Goal: Task Accomplishment & Management: Complete application form

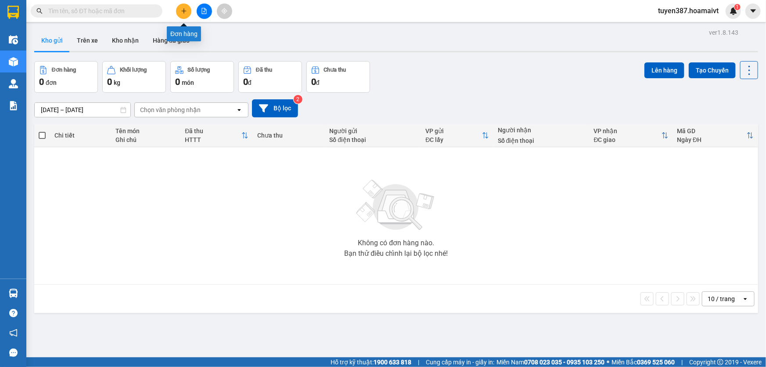
click at [182, 8] on icon "plus" at bounding box center [184, 11] width 6 height 6
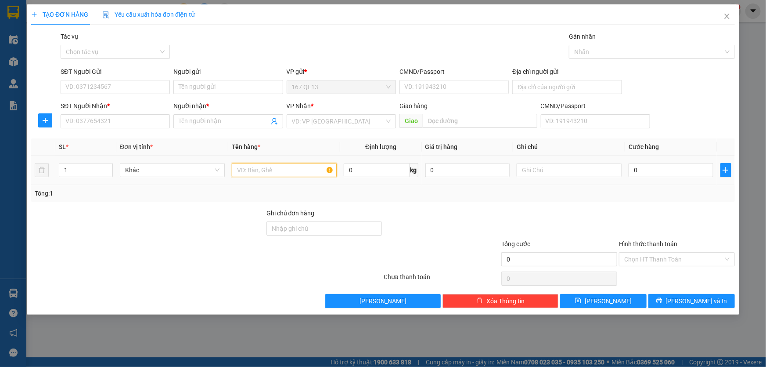
click at [297, 169] on input "text" at bounding box center [284, 170] width 105 height 14
click at [725, 16] on icon "close" at bounding box center [726, 16] width 7 height 7
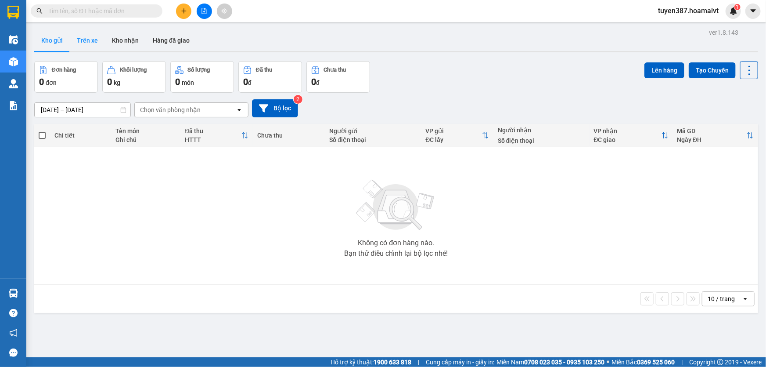
click at [87, 39] on button "Trên xe" at bounding box center [87, 40] width 35 height 21
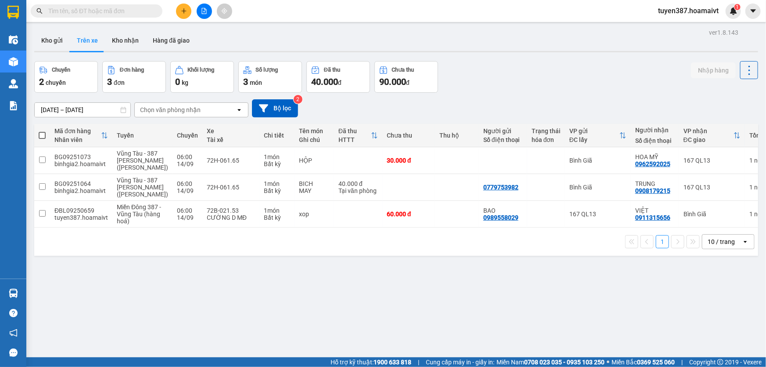
click at [742, 245] on icon "open" at bounding box center [745, 241] width 7 height 7
click at [713, 244] on span "100 / trang" at bounding box center [719, 246] width 32 height 9
click at [56, 40] on button "Kho gửi" at bounding box center [52, 40] width 36 height 21
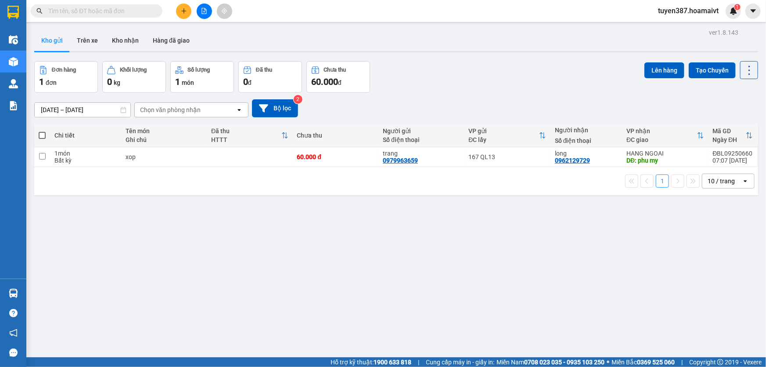
click at [42, 134] on span at bounding box center [42, 135] width 7 height 7
click at [42, 131] on input "checkbox" at bounding box center [42, 131] width 0 height 0
checkbox input "true"
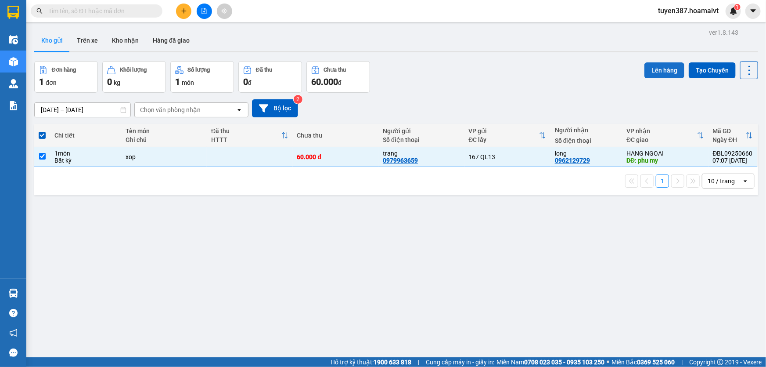
click at [651, 69] on button "Lên hàng" at bounding box center [664, 70] width 40 height 16
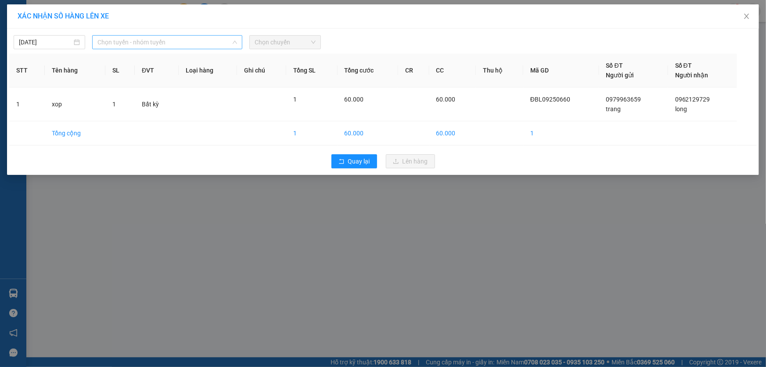
click at [167, 44] on span "Chọn tuyến - nhóm tuyến" at bounding box center [167, 42] width 140 height 13
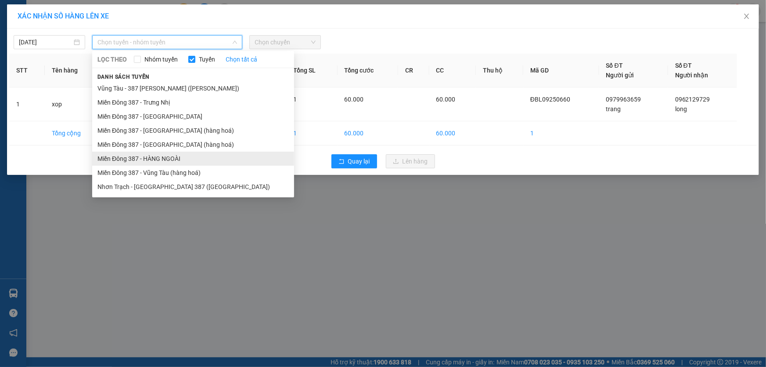
drag, startPoint x: 160, startPoint y: 154, endPoint x: 162, endPoint y: 150, distance: 4.9
click at [160, 154] on li "Miền Đông 387 - HÀNG NGOÀI" at bounding box center [193, 158] width 202 height 14
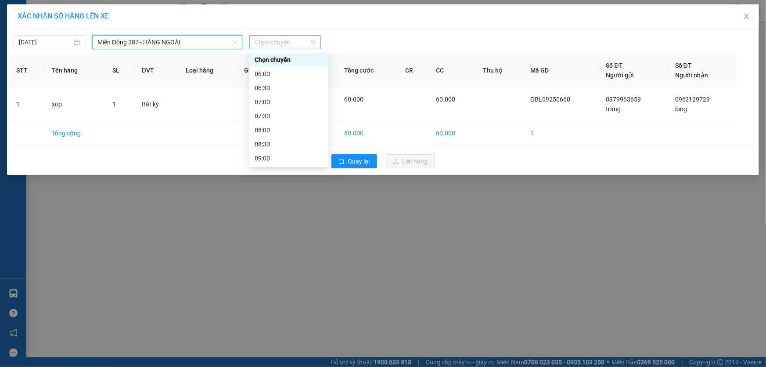
click at [296, 40] on span "Chọn chuyến" at bounding box center [285, 42] width 61 height 13
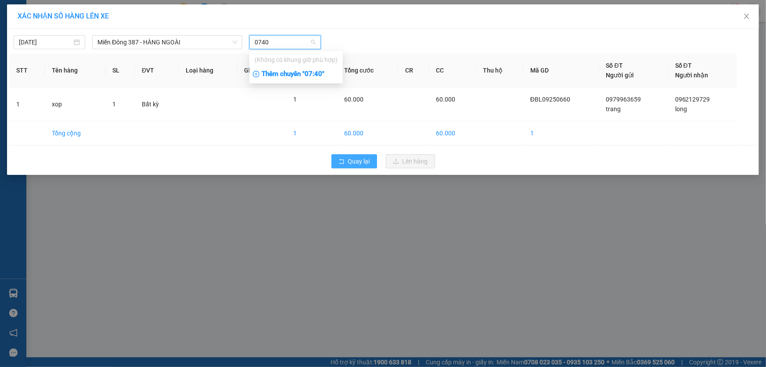
type input "0740"
click at [363, 158] on span "Quay lại" at bounding box center [359, 161] width 22 height 10
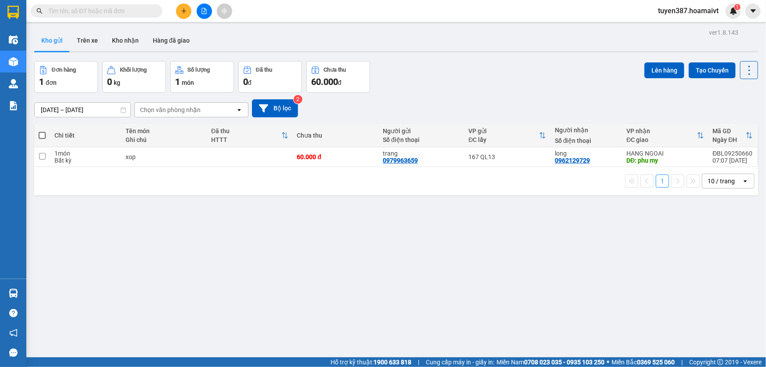
click at [41, 135] on span at bounding box center [42, 135] width 7 height 7
click at [42, 131] on input "checkbox" at bounding box center [42, 131] width 0 height 0
checkbox input "true"
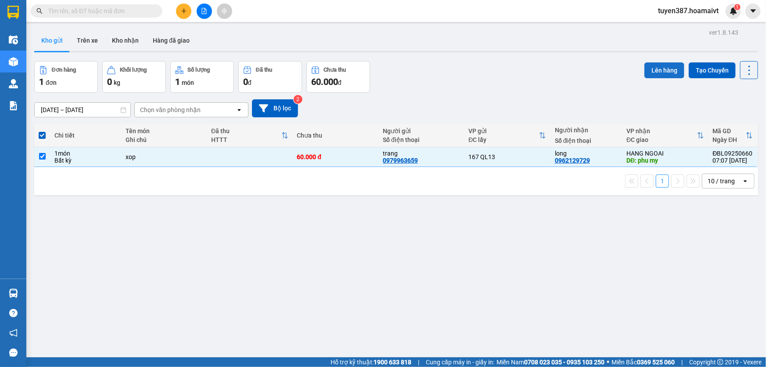
click at [658, 68] on button "Lên hàng" at bounding box center [664, 70] width 40 height 16
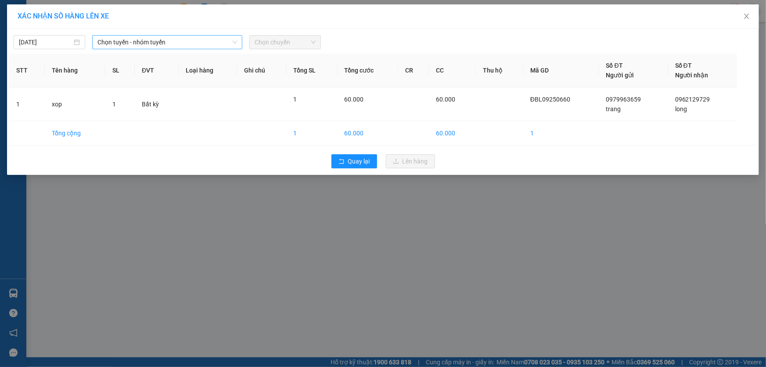
click at [187, 44] on span "Chọn tuyến - nhóm tuyến" at bounding box center [167, 42] width 140 height 13
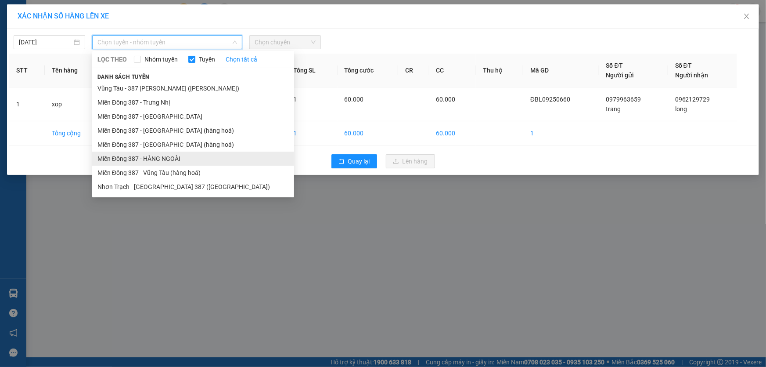
click at [156, 156] on li "Miền Đông 387 - HÀNG NGOÀI" at bounding box center [193, 158] width 202 height 14
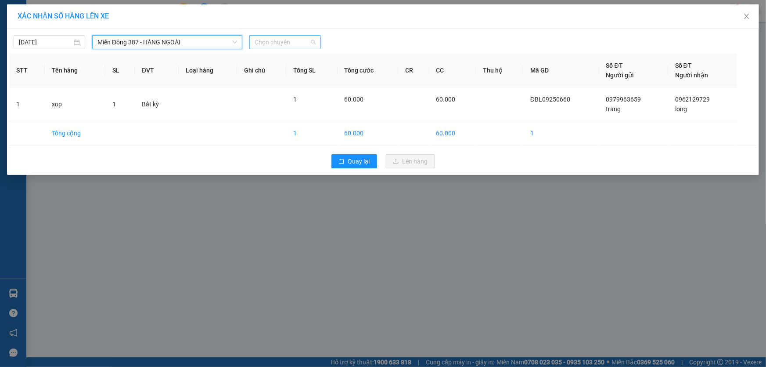
click at [299, 41] on span "Chọn chuyến" at bounding box center [285, 42] width 61 height 13
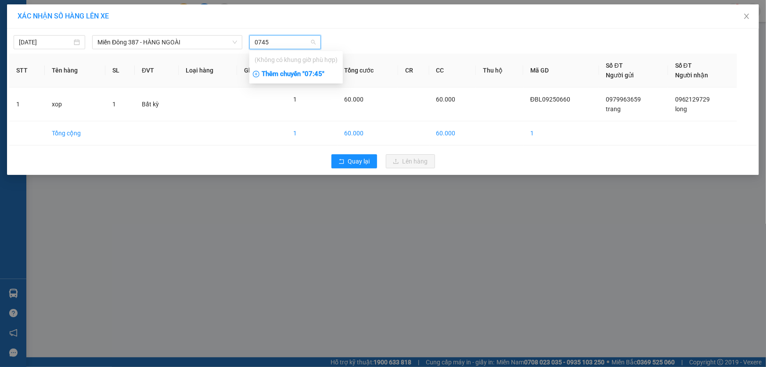
type input "0745"
click at [320, 74] on div "Thêm chuyến " 07:45 "" at bounding box center [296, 74] width 94 height 15
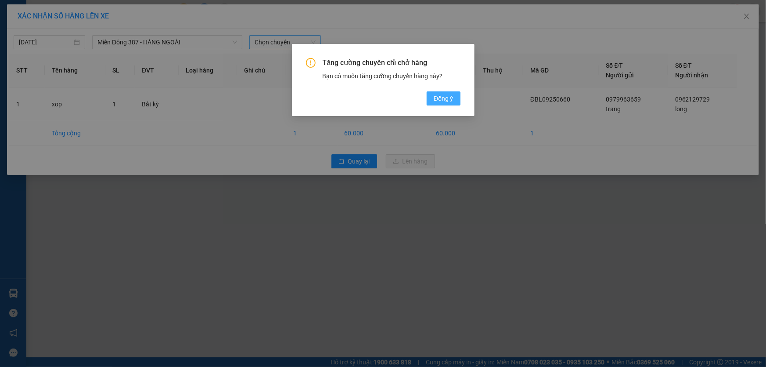
click at [453, 96] on span "Đồng ý" at bounding box center [443, 99] width 19 height 10
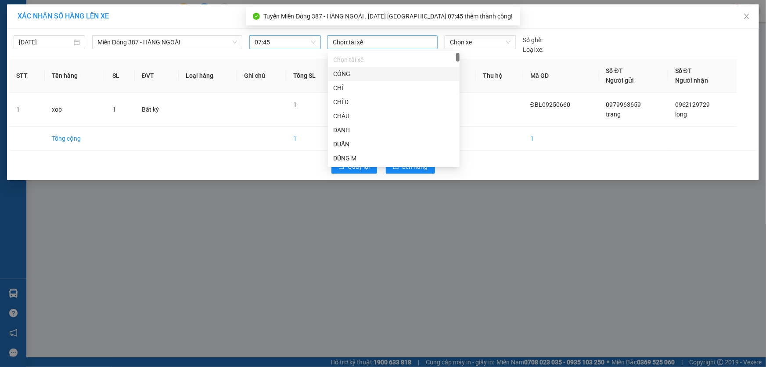
click at [379, 41] on div at bounding box center [383, 42] width 106 height 11
type input "tin"
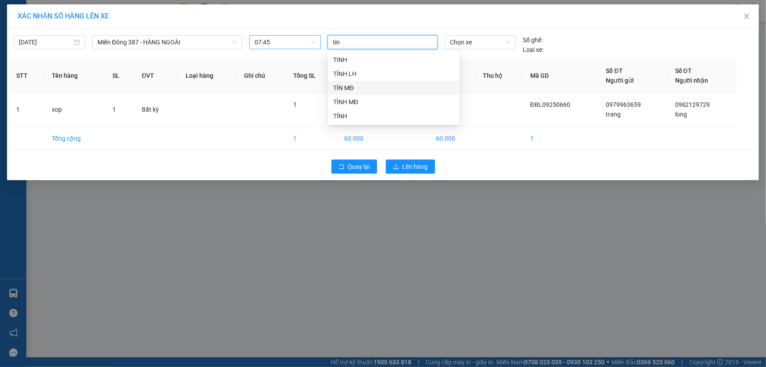
click at [343, 84] on div "TÍN MĐ" at bounding box center [393, 88] width 121 height 10
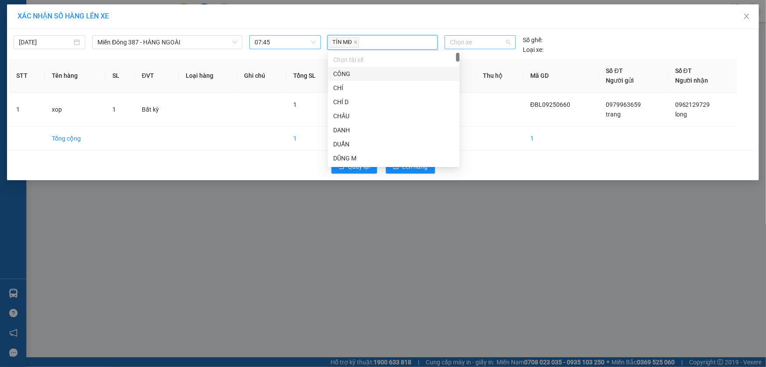
click at [479, 41] on span "Chọn xe" at bounding box center [480, 42] width 61 height 13
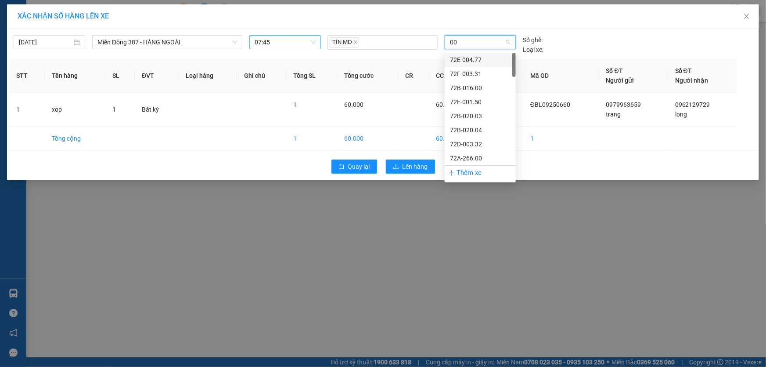
type input "004"
click at [460, 157] on div "72H-070.04" at bounding box center [480, 159] width 61 height 10
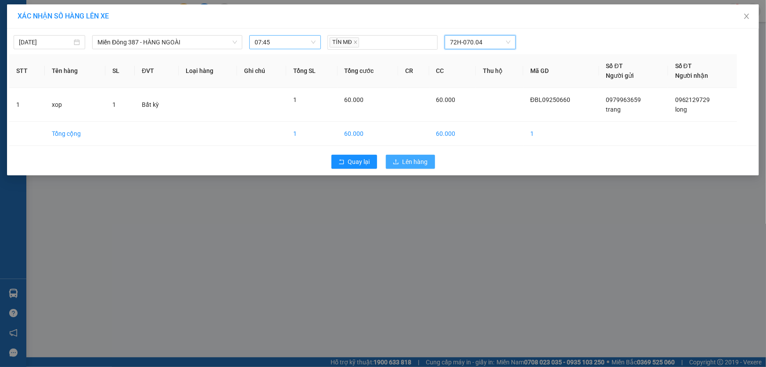
click at [420, 160] on span "Lên hàng" at bounding box center [415, 162] width 25 height 10
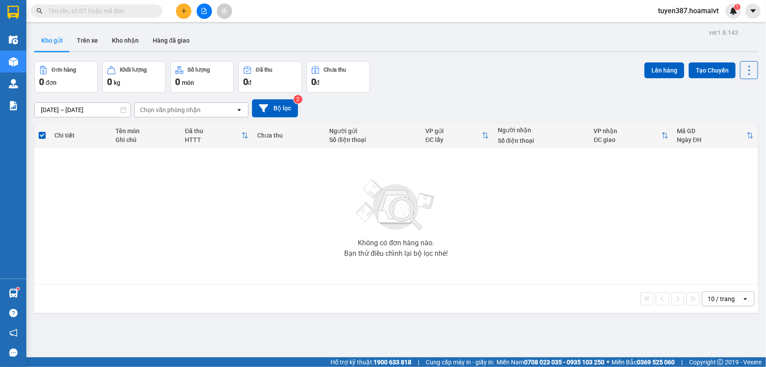
click at [742, 296] on icon "open" at bounding box center [745, 298] width 7 height 7
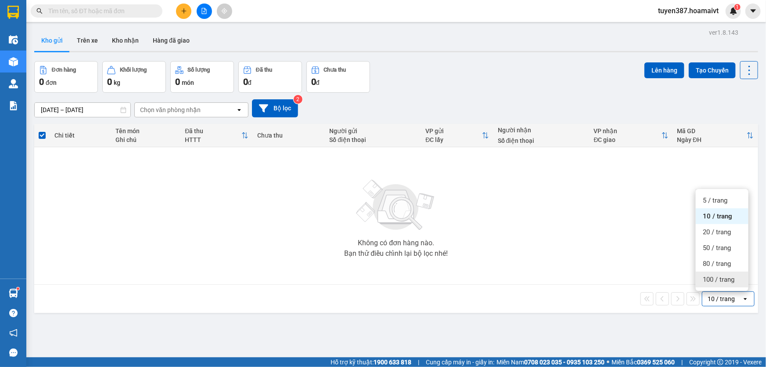
click at [713, 277] on span "100 / trang" at bounding box center [719, 279] width 32 height 9
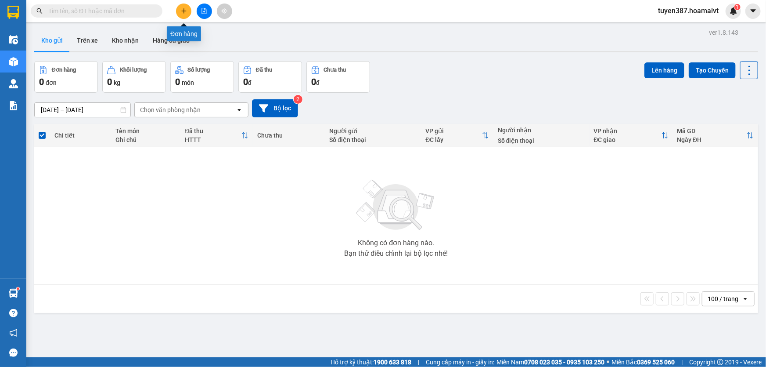
click at [184, 10] on icon "plus" at bounding box center [184, 11] width 6 height 6
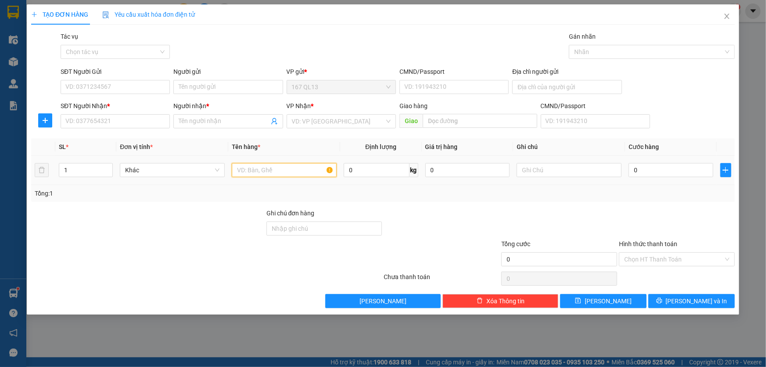
click at [290, 171] on input "text" at bounding box center [284, 170] width 105 height 14
click at [317, 173] on input "text" at bounding box center [284, 170] width 105 height 14
type input "valy do"
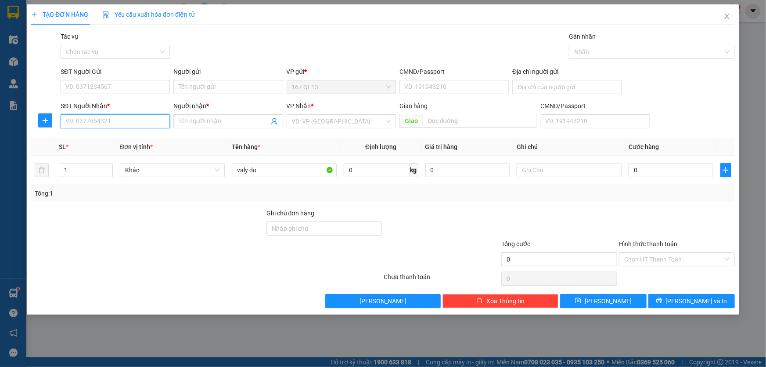
click at [142, 119] on input "SĐT Người Nhận *" at bounding box center [115, 121] width 109 height 14
type input "0342282411"
click at [228, 123] on input "Người nhận *" at bounding box center [224, 121] width 90 height 10
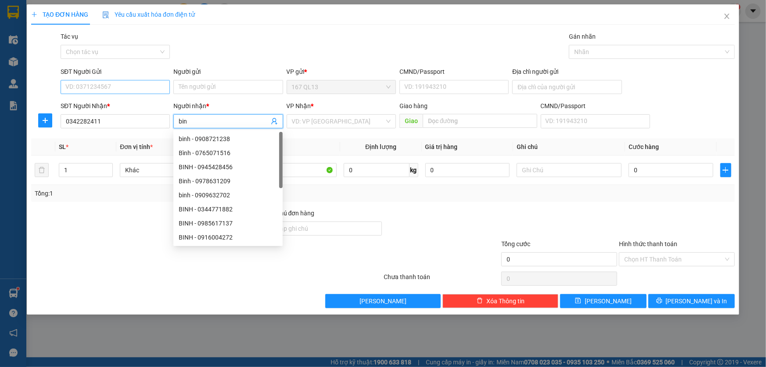
type input "bin"
click at [130, 88] on input "SĐT Người Gửi" at bounding box center [115, 87] width 109 height 14
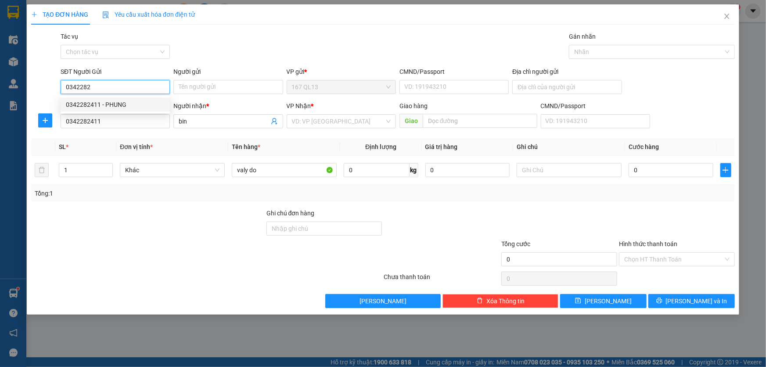
click at [114, 101] on div "0342282411 - PHUNG" at bounding box center [115, 105] width 99 height 10
type input "0342282411"
type input "PHUNG"
type input "0342282411"
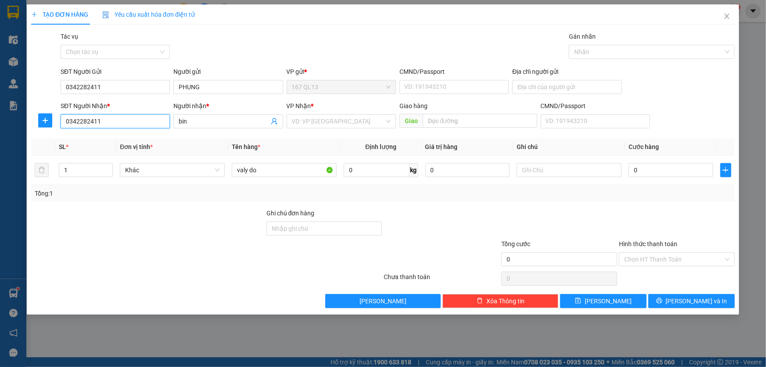
click at [145, 120] on input "0342282411" at bounding box center [115, 121] width 109 height 14
type input "0"
click at [115, 137] on div "0708114899 - BIN" at bounding box center [115, 139] width 99 height 10
type input "0708114899"
type input "BIN"
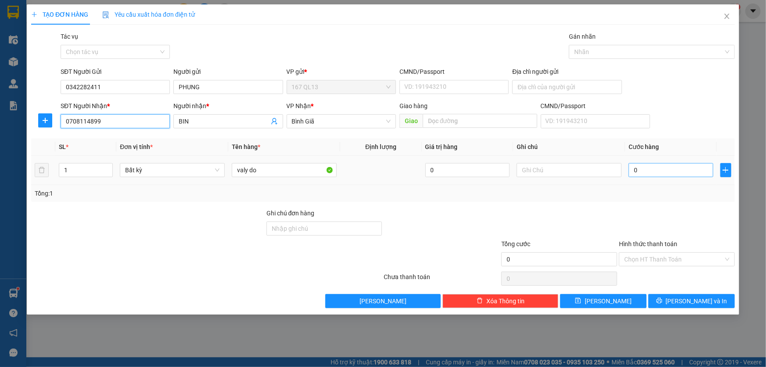
type input "0708114899"
click at [630, 168] on input "0" at bounding box center [671, 170] width 85 height 14
type input "5"
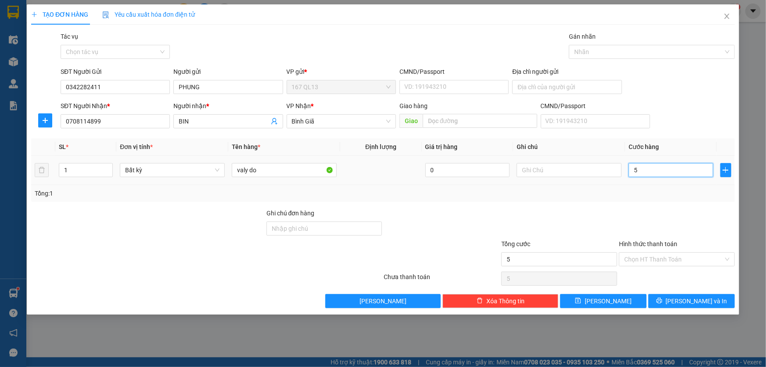
type input "50"
type input "50.000"
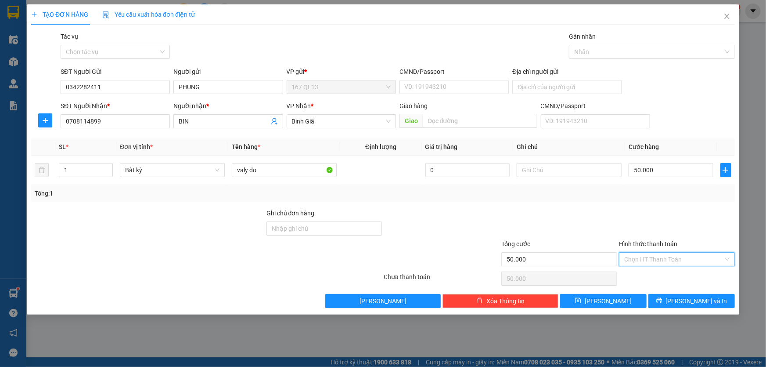
click at [677, 256] on input "Hình thức thanh toán" at bounding box center [673, 258] width 99 height 13
click at [679, 272] on div "Tại văn phòng" at bounding box center [676, 276] width 105 height 10
type input "0"
click at [714, 298] on button "Lưu và In" at bounding box center [691, 301] width 86 height 14
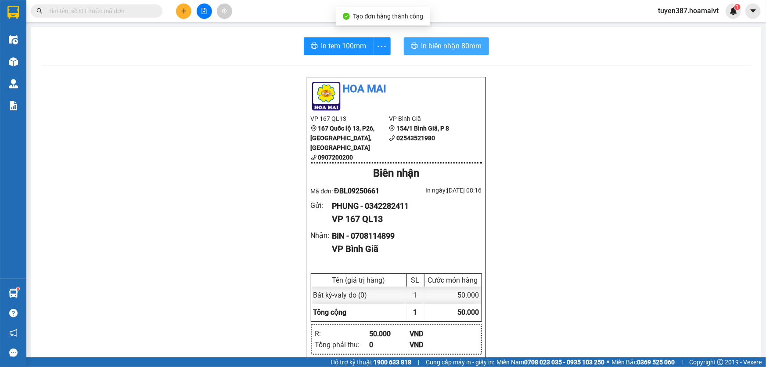
click at [428, 46] on span "In biên nhận 80mm" at bounding box center [451, 45] width 61 height 11
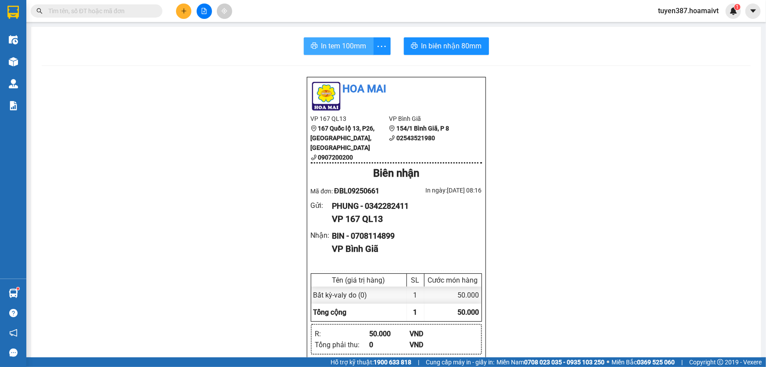
drag, startPoint x: 337, startPoint y: 46, endPoint x: 356, endPoint y: 42, distance: 19.3
click at [337, 46] on span "In tem 100mm" at bounding box center [343, 45] width 45 height 11
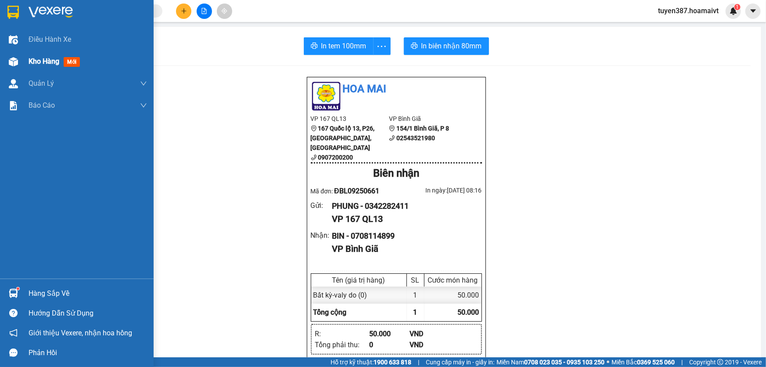
click at [69, 63] on span "mới" at bounding box center [72, 62] width 16 height 10
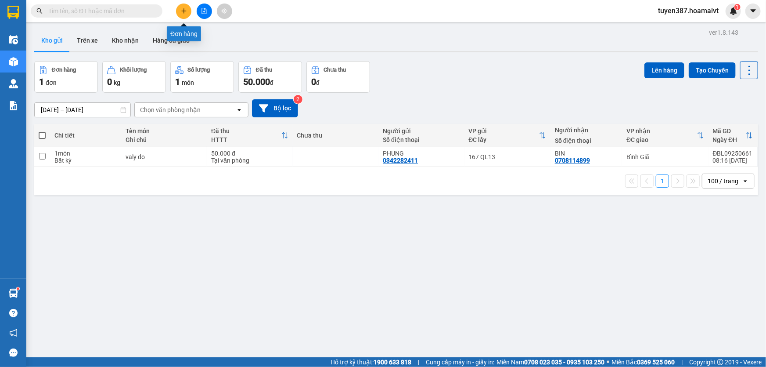
click at [183, 9] on icon "plus" at bounding box center [184, 11] width 6 height 6
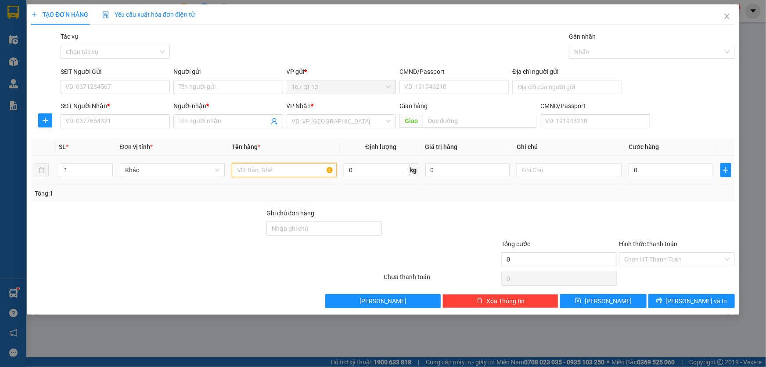
click at [299, 169] on input "text" at bounding box center [284, 170] width 105 height 14
type input "xop"
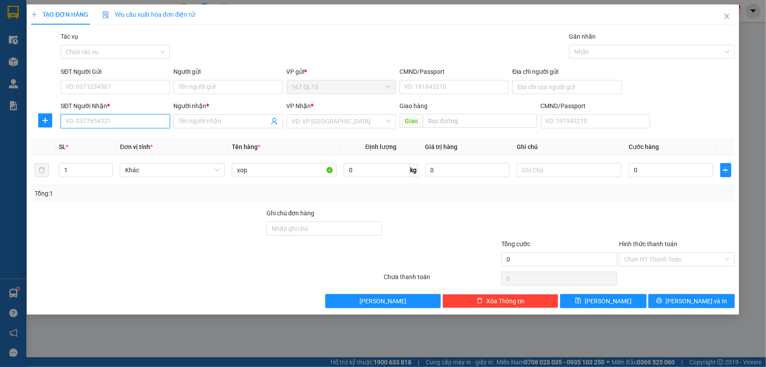
click at [142, 121] on input "SĐT Người Nhận *" at bounding box center [115, 121] width 109 height 14
type input "0984237"
click at [126, 85] on input "SĐT Người Gửi" at bounding box center [115, 87] width 109 height 14
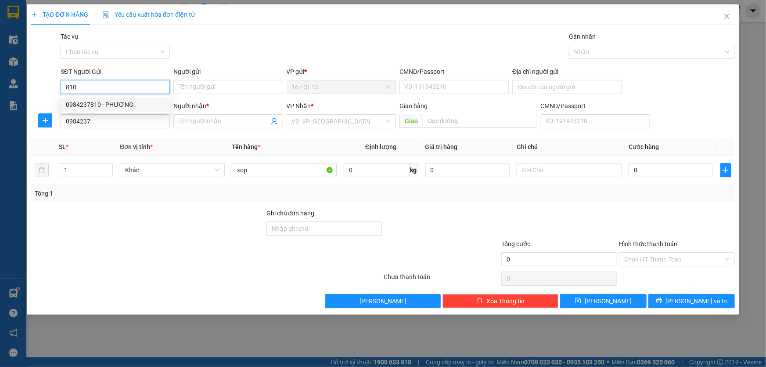
click at [126, 101] on div "0984237810 - PHƯƠNG" at bounding box center [115, 105] width 99 height 10
type input "0984237810"
type input "PHƯƠNG"
type input "037192006605"
type input "0984237810"
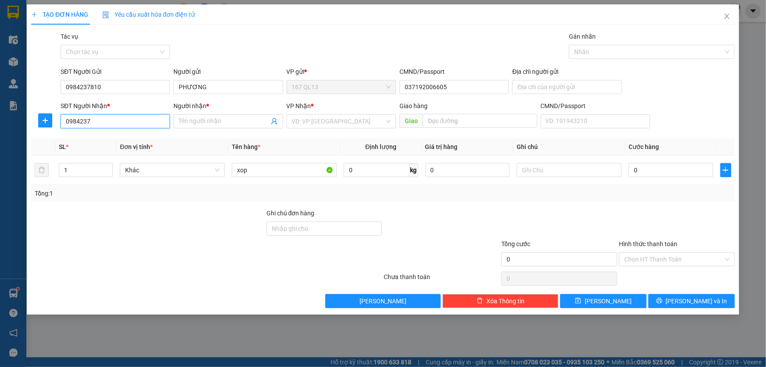
click at [128, 122] on input "0984237" at bounding box center [115, 121] width 109 height 14
type input "0"
click at [116, 137] on div "0969557629 - Xuan Hoa-32 HA LONG" at bounding box center [127, 139] width 123 height 10
type input "0969557629"
type input "Xuan Hoa-32 HA LONG"
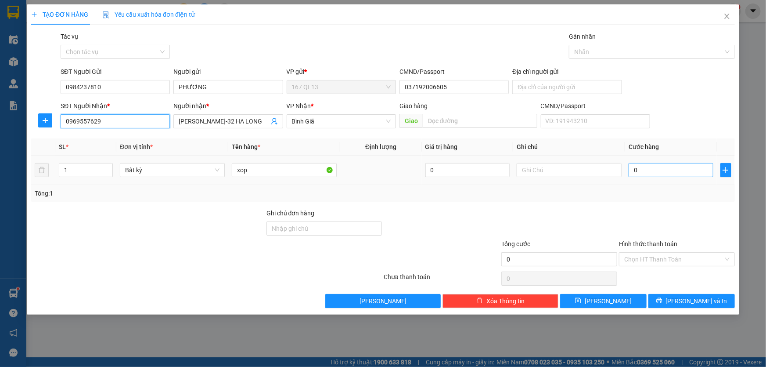
type input "0969557629"
click at [630, 171] on input "0" at bounding box center [671, 170] width 85 height 14
click at [631, 167] on input "0" at bounding box center [671, 170] width 85 height 14
type input "10"
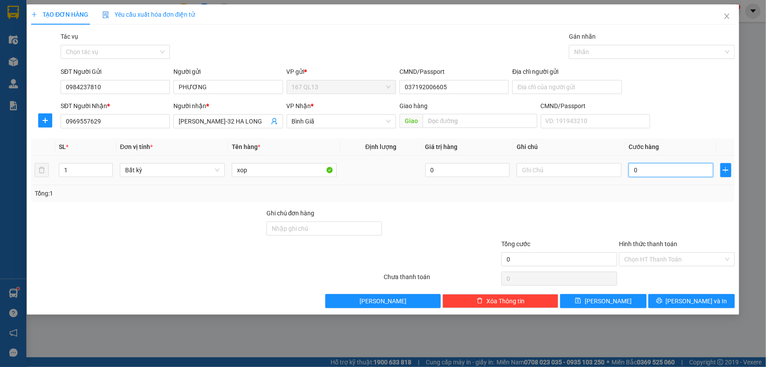
type input "10"
type input "130"
type input "1.300"
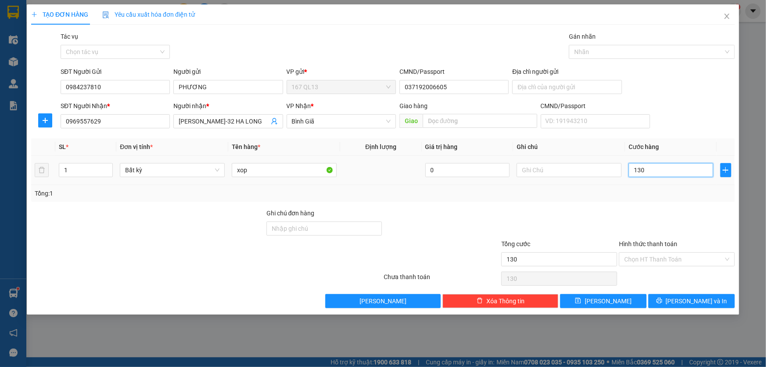
type input "1.300"
type input "130"
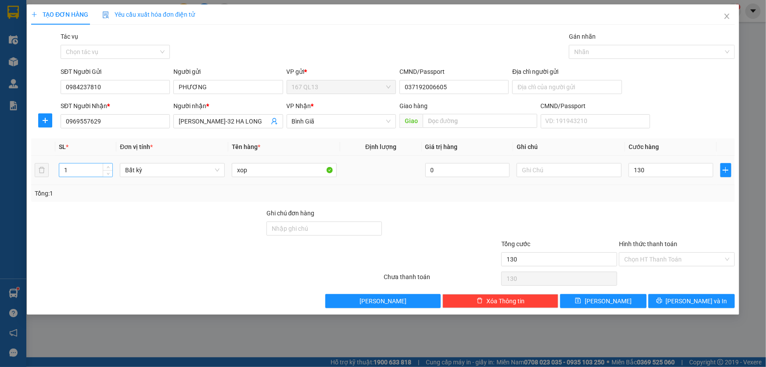
type input "130.000"
click at [76, 168] on input "1" at bounding box center [85, 169] width 53 height 13
type input "2"
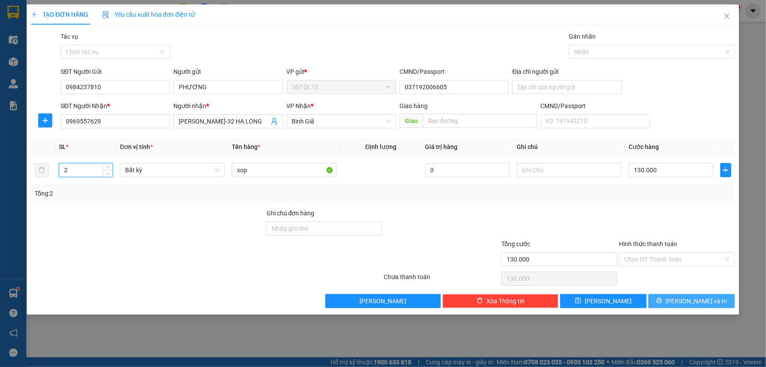
click at [706, 297] on span "Lưu và In" at bounding box center [696, 301] width 61 height 10
type input "0"
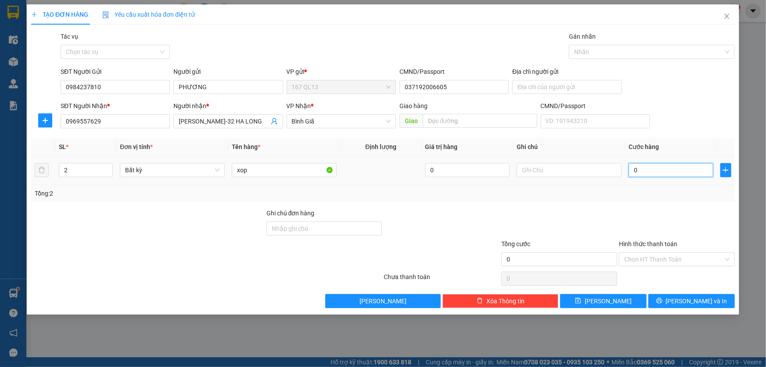
click at [631, 170] on input "0" at bounding box center [671, 170] width 85 height 14
type input "1"
type input "13"
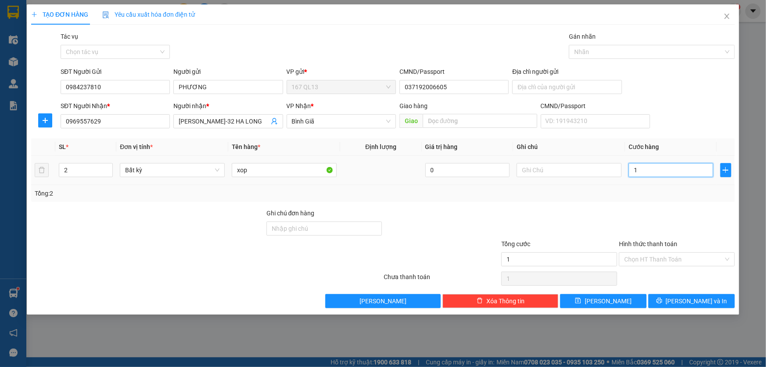
type input "13"
type input "130"
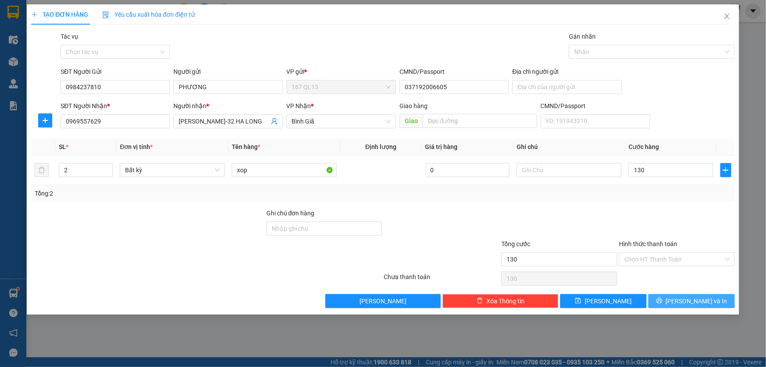
type input "130.000"
click at [690, 300] on span "Lưu và In" at bounding box center [696, 301] width 61 height 10
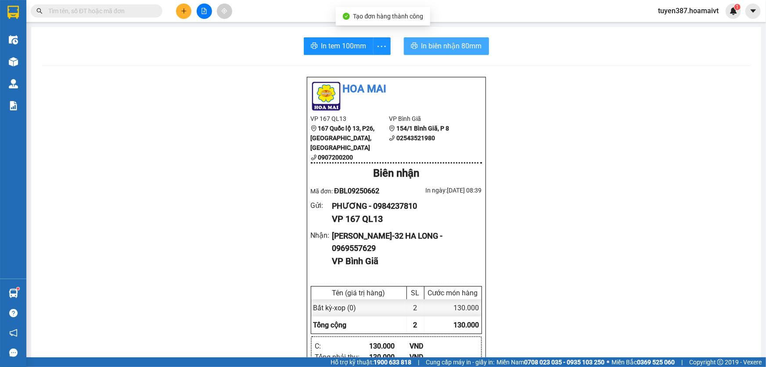
click at [439, 44] on span "In biên nhận 80mm" at bounding box center [451, 45] width 61 height 11
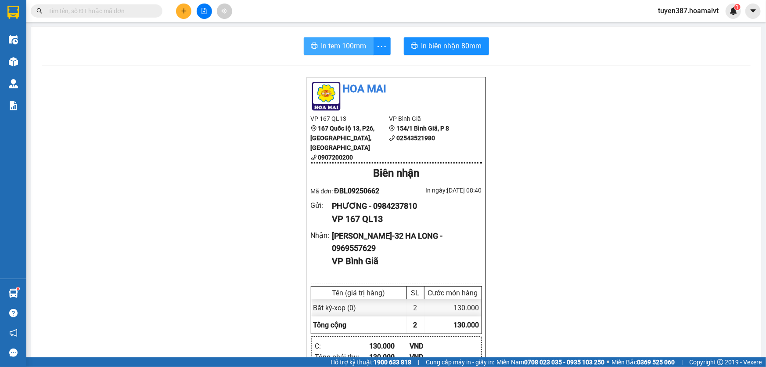
click at [331, 49] on span "In tem 100mm" at bounding box center [343, 45] width 45 height 11
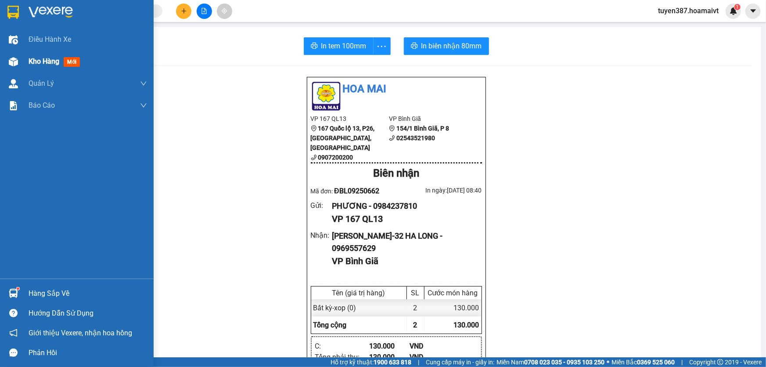
click at [72, 60] on span "mới" at bounding box center [72, 62] width 16 height 10
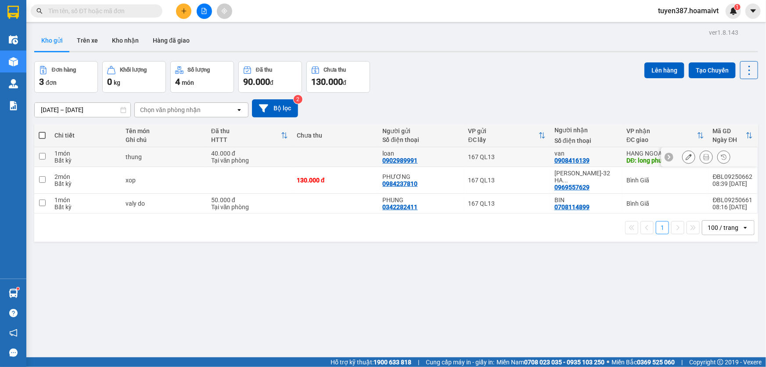
click at [39, 155] on input "checkbox" at bounding box center [42, 156] width 7 height 7
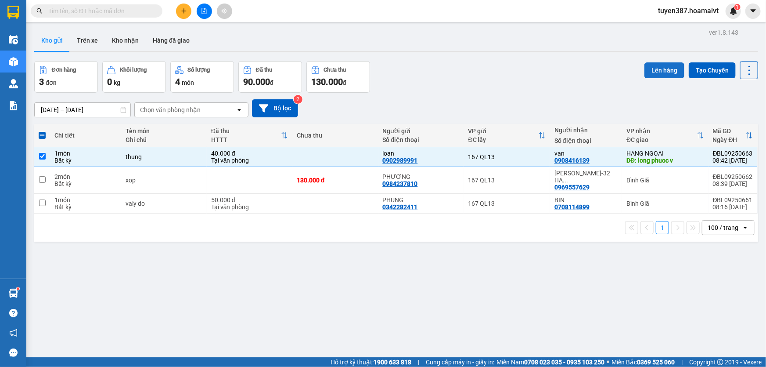
click at [662, 65] on button "Lên hàng" at bounding box center [664, 70] width 40 height 16
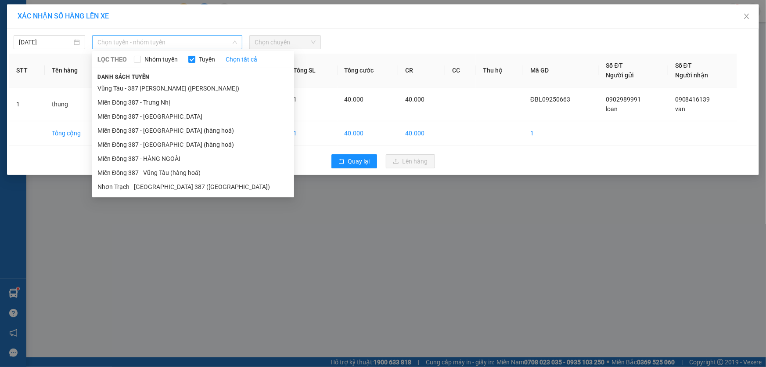
click at [159, 41] on span "Chọn tuyến - nhóm tuyến" at bounding box center [167, 42] width 140 height 13
click at [158, 156] on li "Miền Đông 387 - HÀNG NGOÀI" at bounding box center [193, 158] width 202 height 14
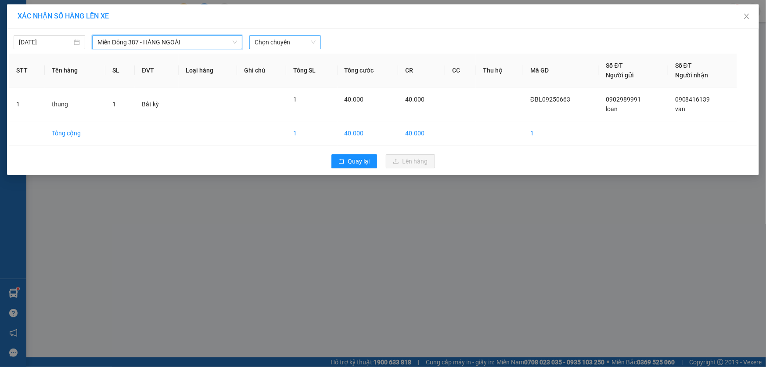
click at [295, 42] on span "Chọn chuyến" at bounding box center [285, 42] width 61 height 13
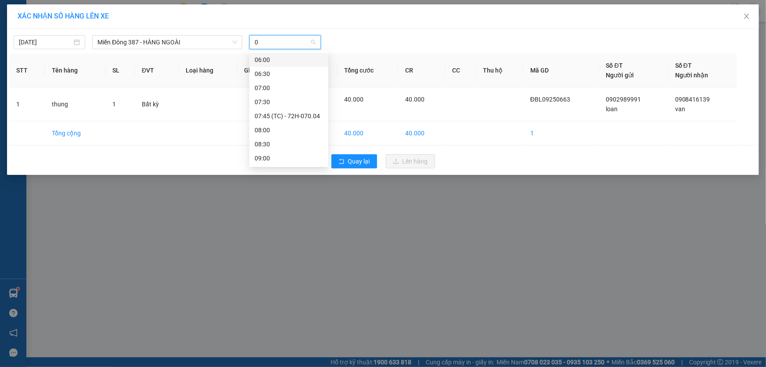
type input "09"
click at [272, 58] on div "09:00" at bounding box center [289, 60] width 68 height 10
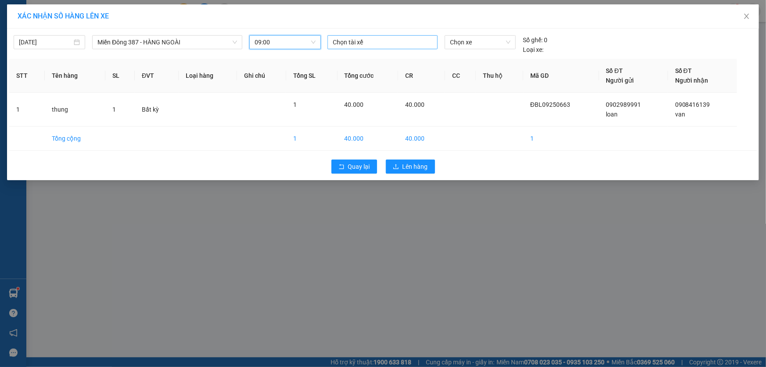
click at [383, 42] on div at bounding box center [383, 42] width 106 height 11
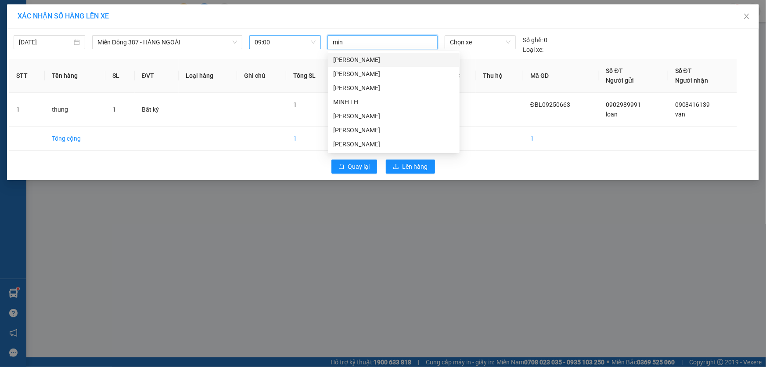
type input "minh"
click at [351, 129] on div "MINH MĐ" at bounding box center [393, 130] width 121 height 10
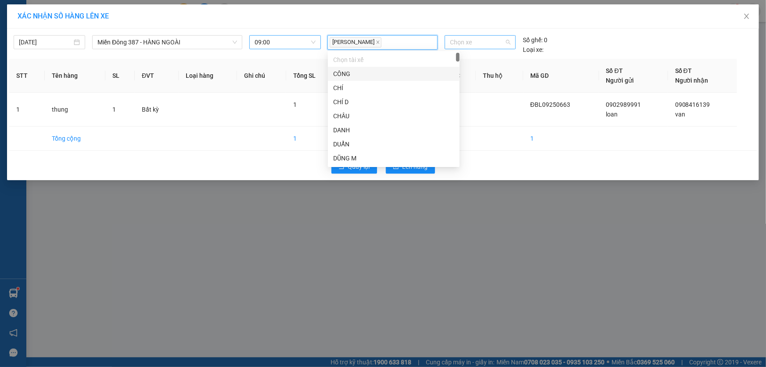
click at [479, 41] on span "Chọn xe" at bounding box center [480, 42] width 61 height 13
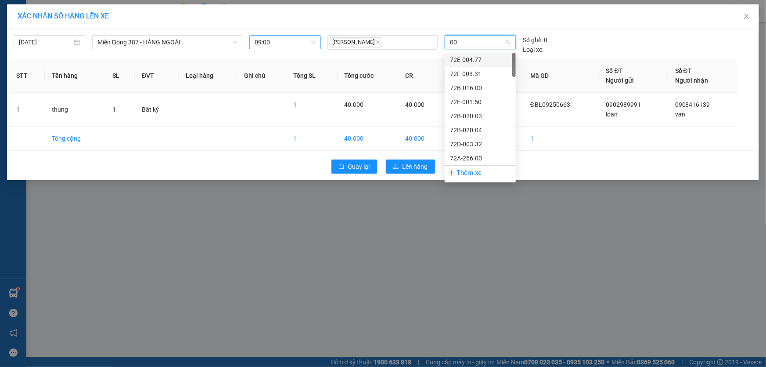
type input "006"
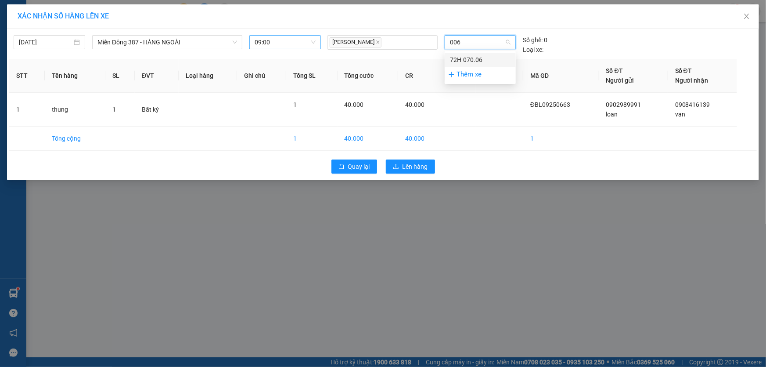
click at [472, 58] on div "72H-070.06" at bounding box center [480, 60] width 61 height 10
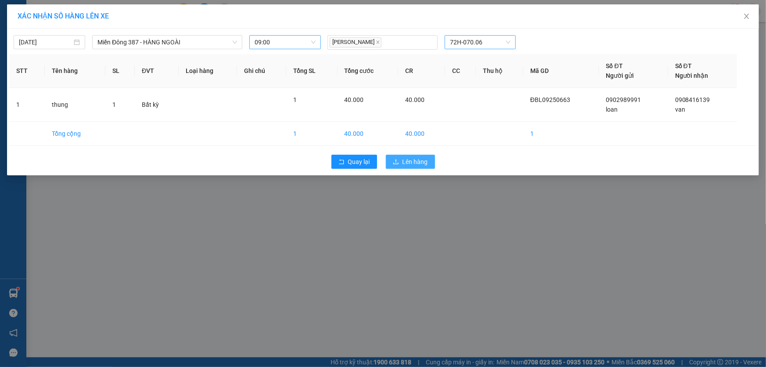
click at [415, 160] on span "Lên hàng" at bounding box center [415, 162] width 25 height 10
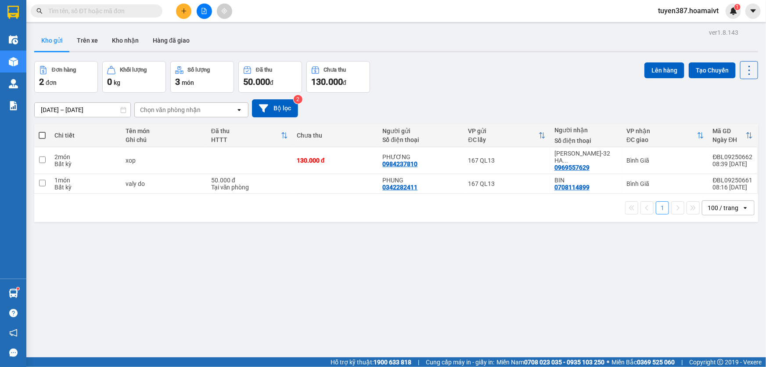
drag, startPoint x: 42, startPoint y: 134, endPoint x: 62, endPoint y: 133, distance: 20.2
click at [42, 133] on span at bounding box center [42, 135] width 7 height 7
click at [42, 131] on input "checkbox" at bounding box center [42, 131] width 0 height 0
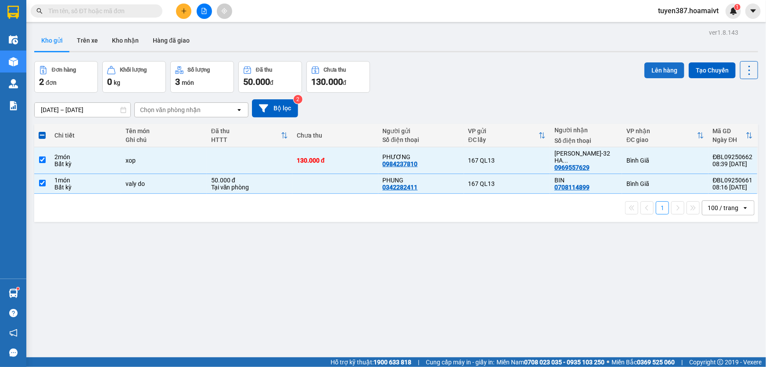
click at [659, 70] on button "Lên hàng" at bounding box center [664, 70] width 40 height 16
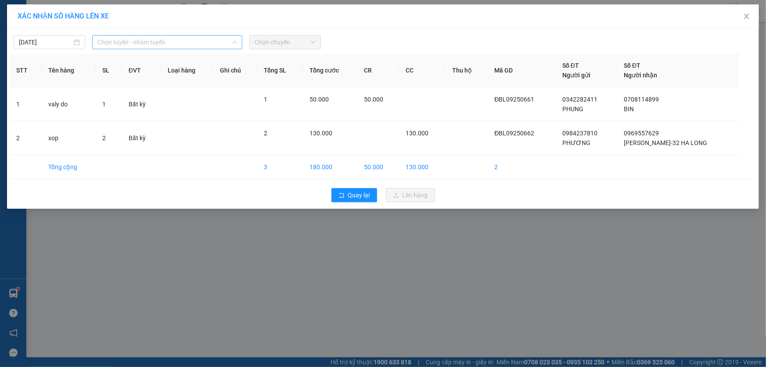
click at [179, 43] on span "Chọn tuyến - nhóm tuyến" at bounding box center [167, 42] width 140 height 13
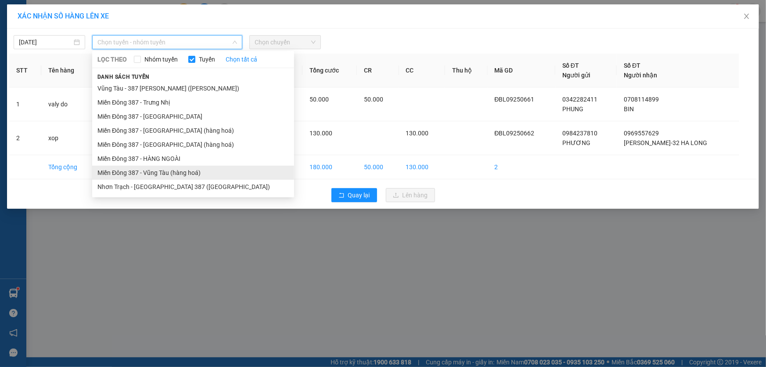
click at [153, 170] on li "Miền Đông 387 - Vũng Tàu (hàng hoá)" at bounding box center [193, 173] width 202 height 14
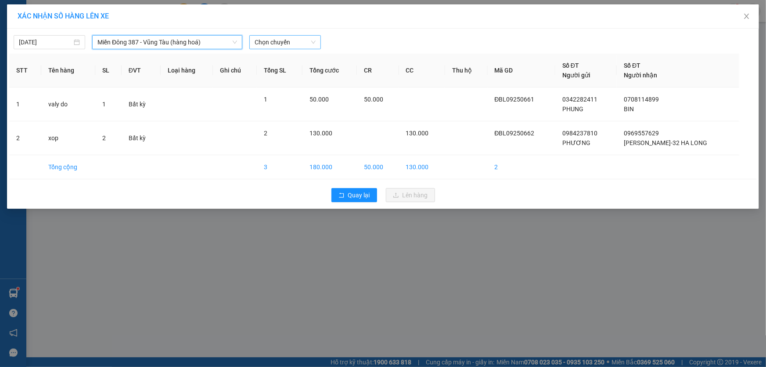
click at [291, 41] on span "Chọn chuyến" at bounding box center [285, 42] width 61 height 13
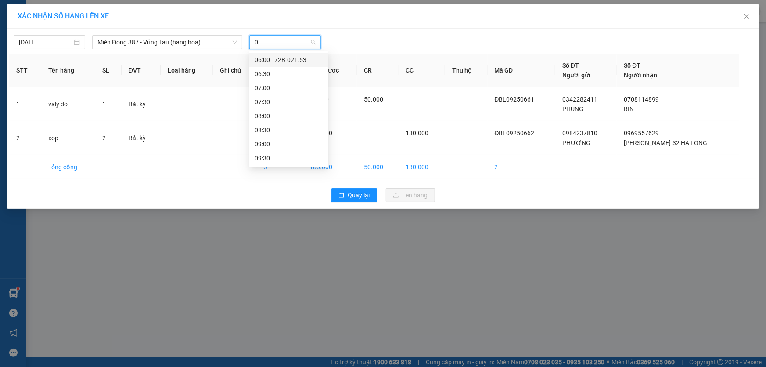
type input "09"
click at [268, 58] on div "09:00" at bounding box center [289, 60] width 68 height 10
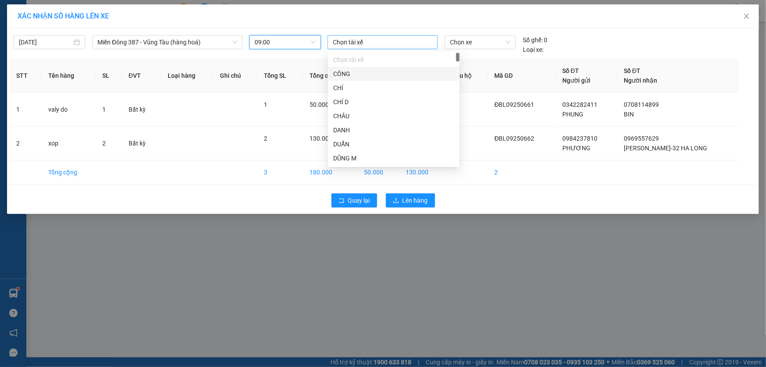
click at [395, 40] on div at bounding box center [383, 42] width 106 height 11
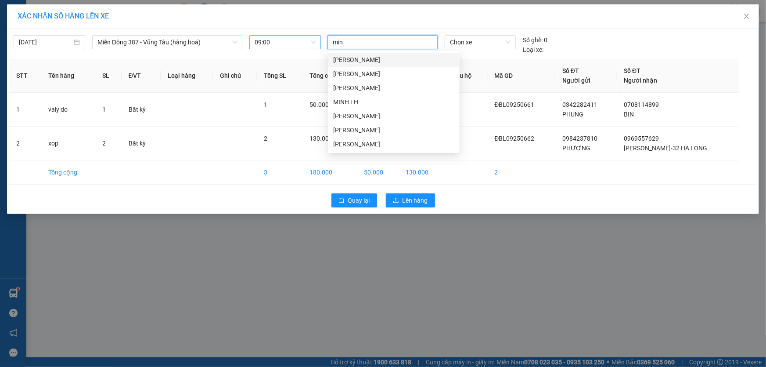
type input "minh"
click at [350, 123] on div "MINH MĐ" at bounding box center [394, 130] width 132 height 14
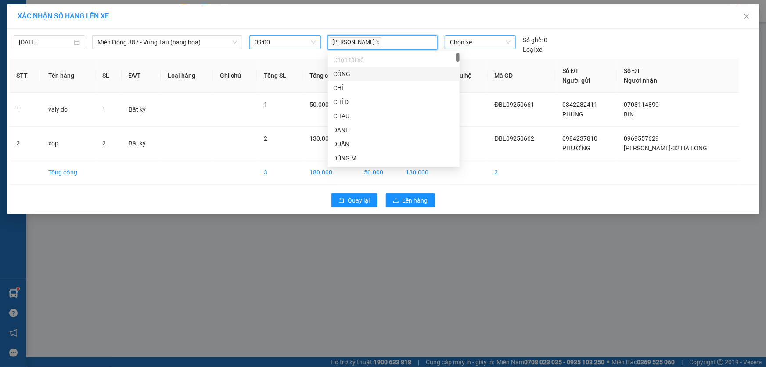
click at [479, 41] on span "Chọn xe" at bounding box center [480, 42] width 61 height 13
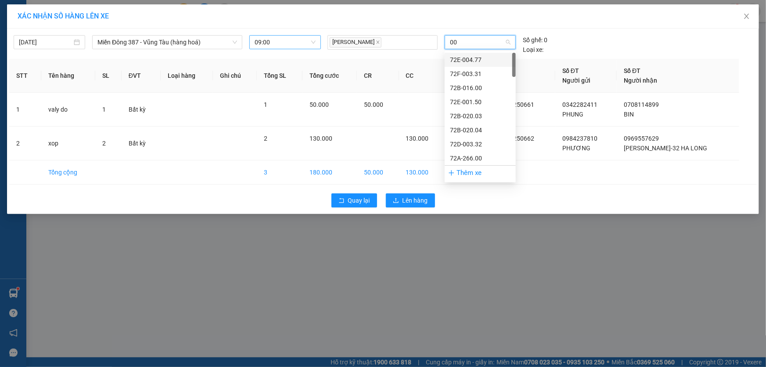
type input "006"
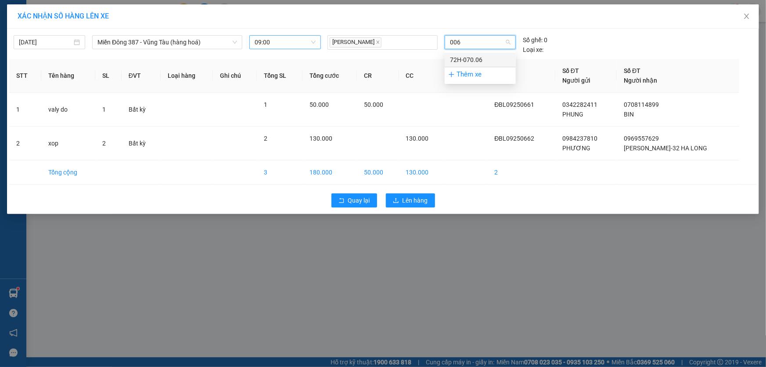
click at [479, 57] on div "72H-070.06" at bounding box center [480, 60] width 61 height 10
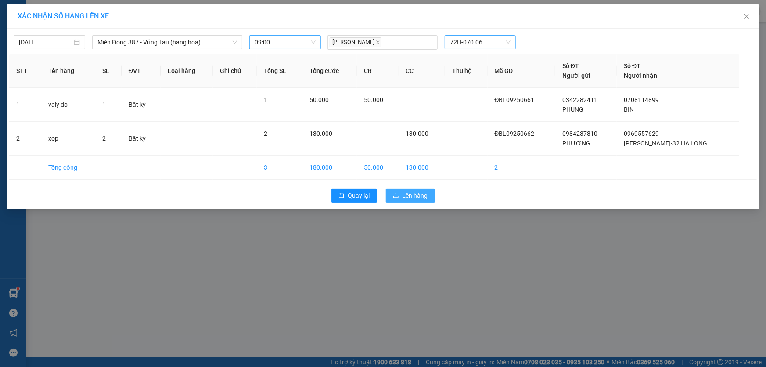
click at [417, 193] on span "Lên hàng" at bounding box center [415, 196] width 25 height 10
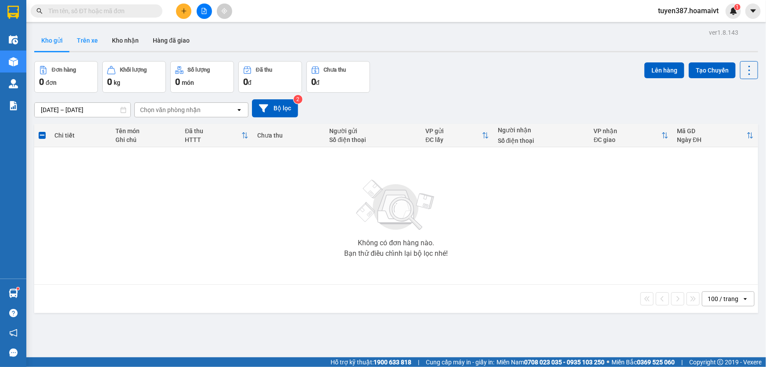
drag, startPoint x: 82, startPoint y: 40, endPoint x: 224, endPoint y: 101, distance: 154.9
click at [83, 40] on button "Trên xe" at bounding box center [87, 40] width 35 height 21
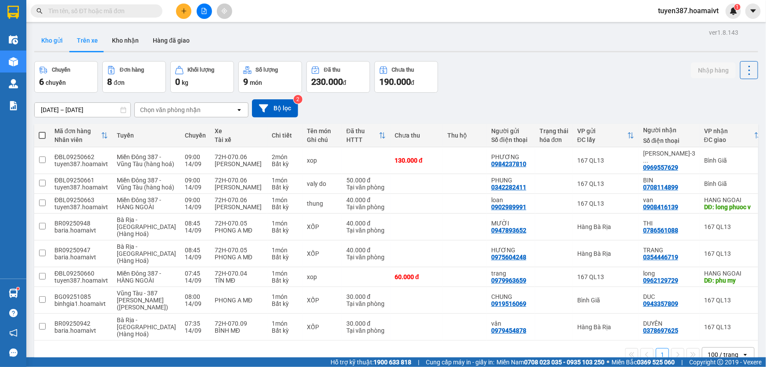
click at [52, 38] on button "Kho gửi" at bounding box center [52, 40] width 36 height 21
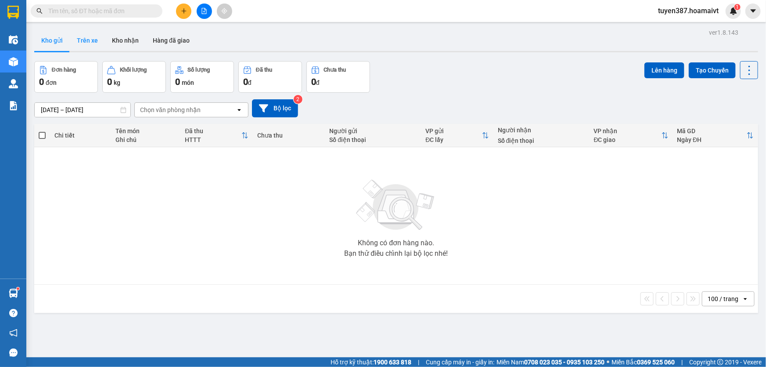
click at [89, 41] on button "Trên xe" at bounding box center [87, 40] width 35 height 21
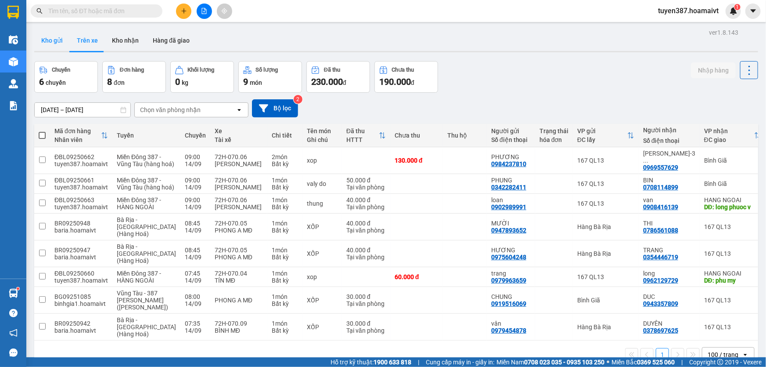
click at [56, 41] on button "Kho gửi" at bounding box center [52, 40] width 36 height 21
